Goal: Task Accomplishment & Management: Complete application form

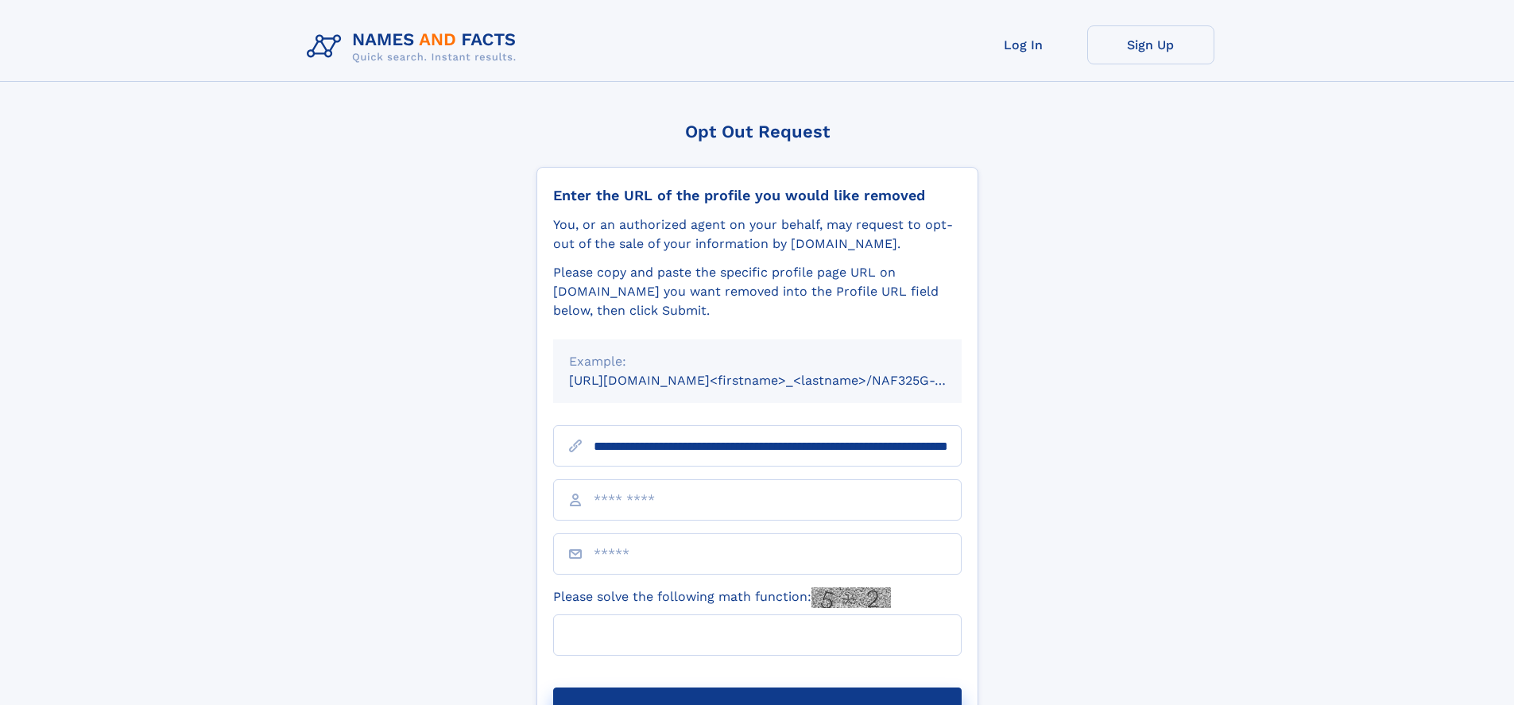
scroll to position [0, 169]
type input "**********"
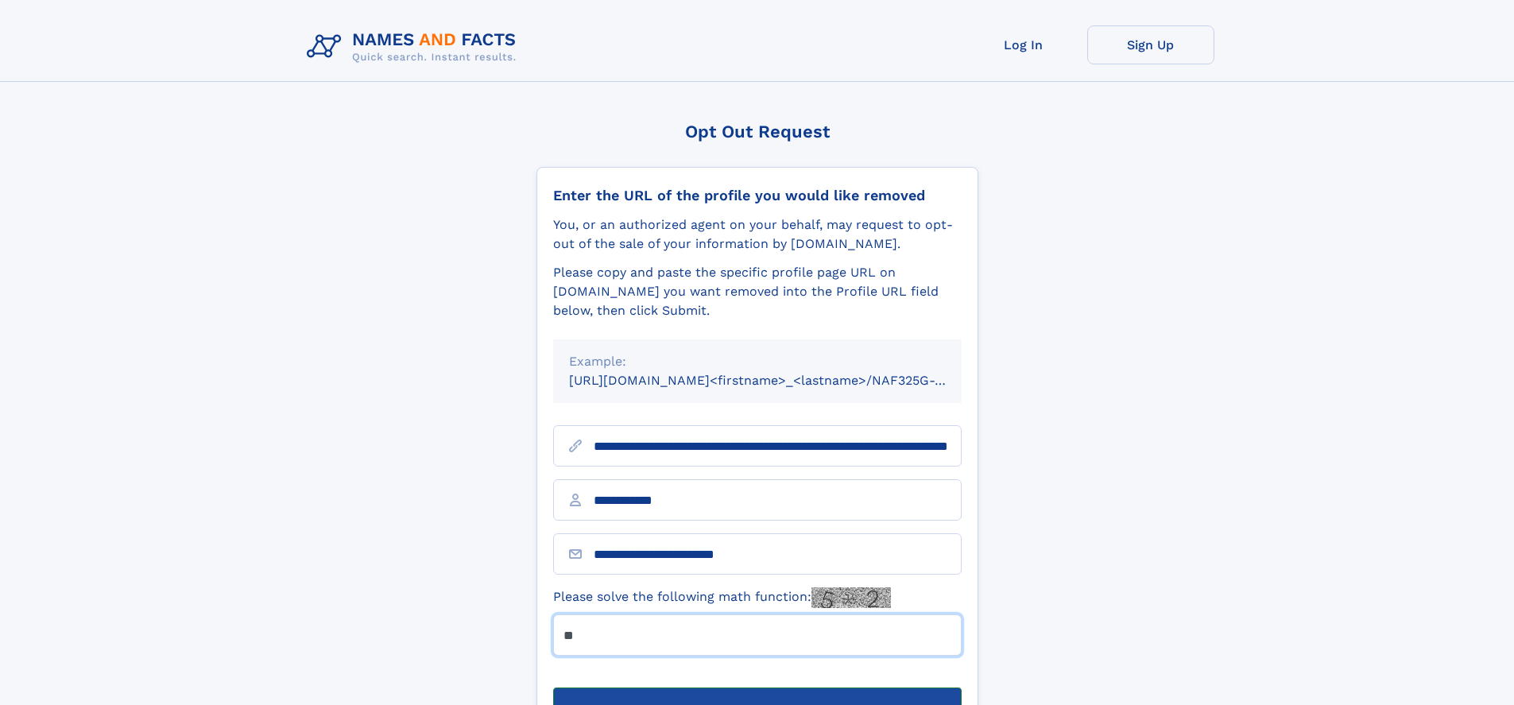
type input "**"
click at [757, 688] on button "Submit Opt Out Request" at bounding box center [757, 713] width 409 height 51
